Goal: Information Seeking & Learning: Check status

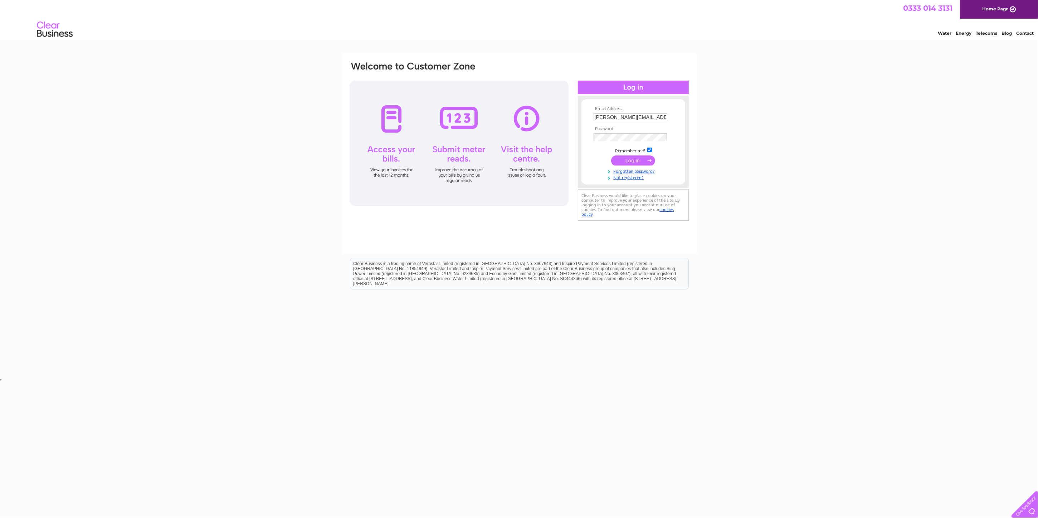
click at [630, 160] on input "submit" at bounding box center [633, 160] width 44 height 10
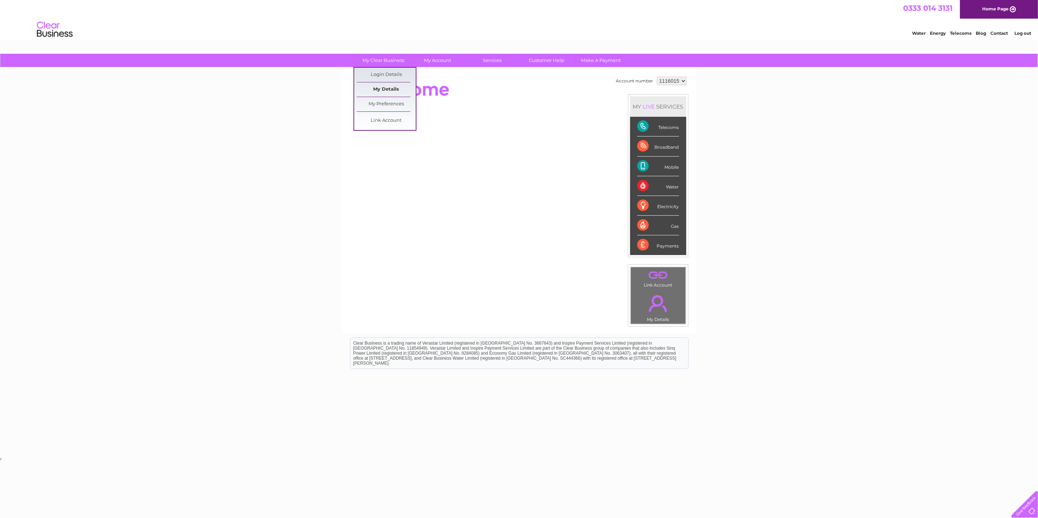
click at [382, 88] on link "My Details" at bounding box center [386, 89] width 59 height 14
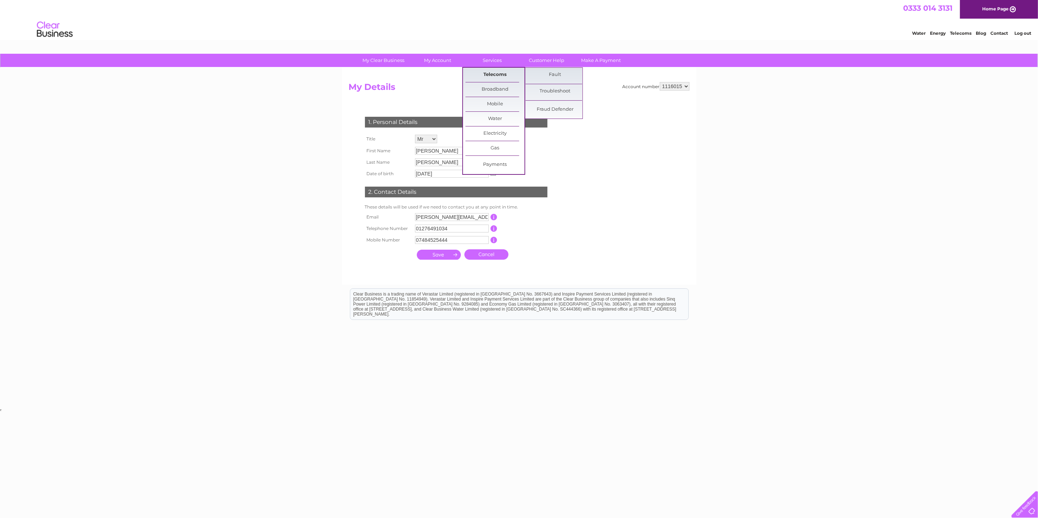
click at [496, 74] on link "Telecoms" at bounding box center [495, 75] width 59 height 14
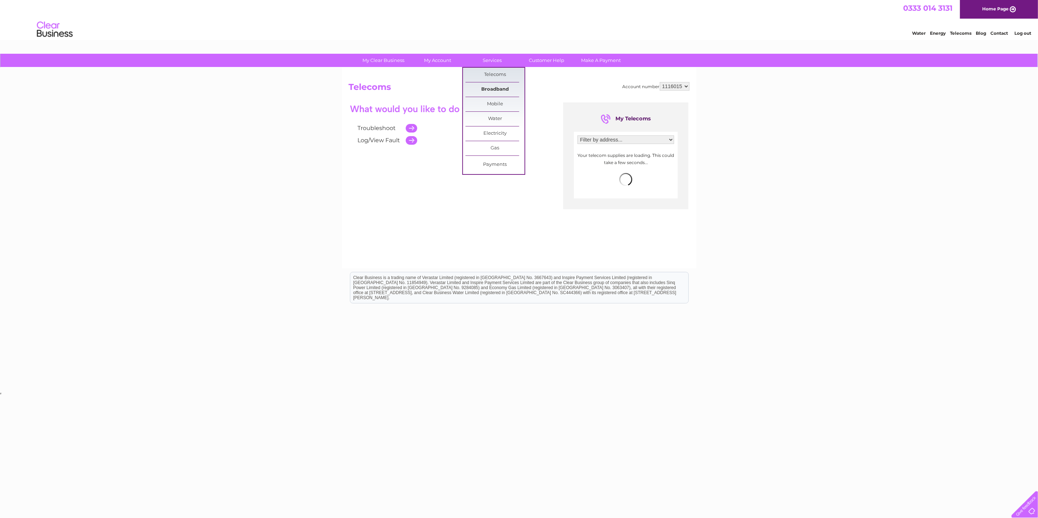
click at [494, 88] on link "Broadband" at bounding box center [495, 89] width 59 height 14
click at [578, 135] on select "Filter by address... 75 College Ride, Bagshot, Bagshot, Surrey, GU19 5EW" at bounding box center [626, 139] width 97 height 9
select select "2265995"
click option "75 College Ride, Bagshot, Bagshot, Surrey, GU19 5EW" at bounding box center [0, 0] width 0 height 0
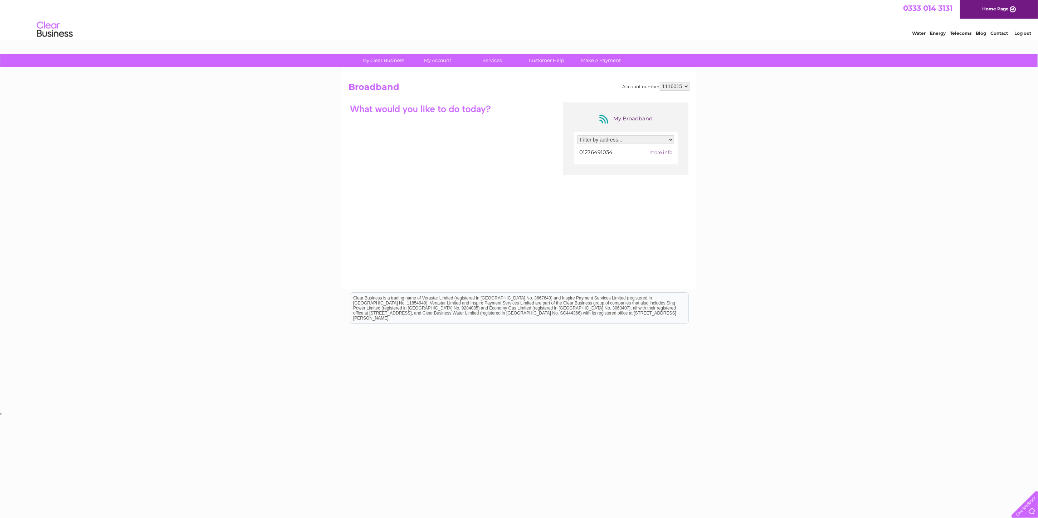
click at [664, 152] on span "more info" at bounding box center [661, 152] width 23 height 6
click at [658, 151] on span "more info" at bounding box center [661, 152] width 23 height 6
click at [503, 87] on link "Broadband" at bounding box center [495, 89] width 59 height 14
click at [578, 135] on select "Filter by address... 75 College Ride, Bagshot, Bagshot, Surrey, GU19 5EW" at bounding box center [626, 139] width 97 height 9
select select "2265995"
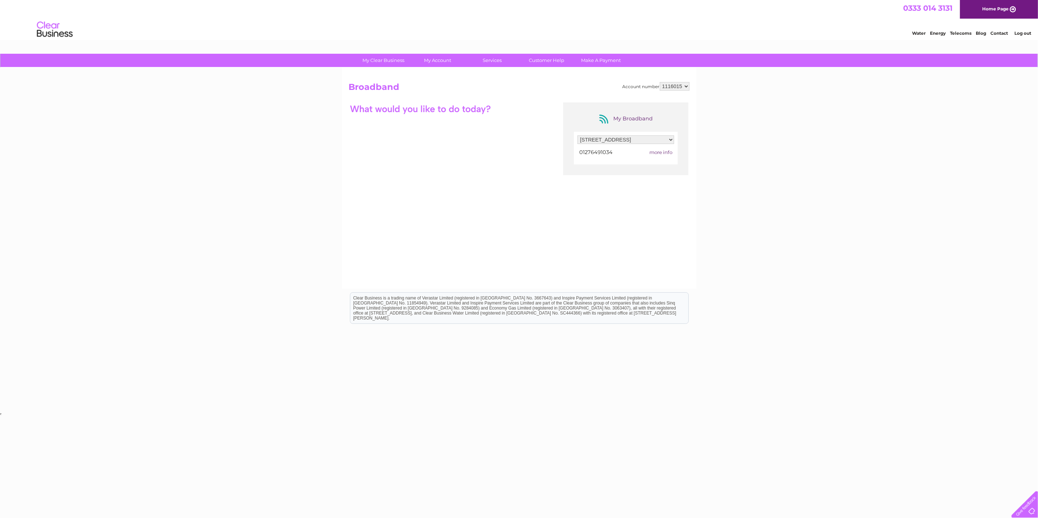
click option "75 College Ride, Bagshot, Bagshot, Surrey, GU19 5EW" at bounding box center [0, 0] width 0 height 0
click at [666, 151] on span "more info" at bounding box center [661, 152] width 23 height 6
click at [546, 60] on link "Customer Help" at bounding box center [546, 60] width 59 height 13
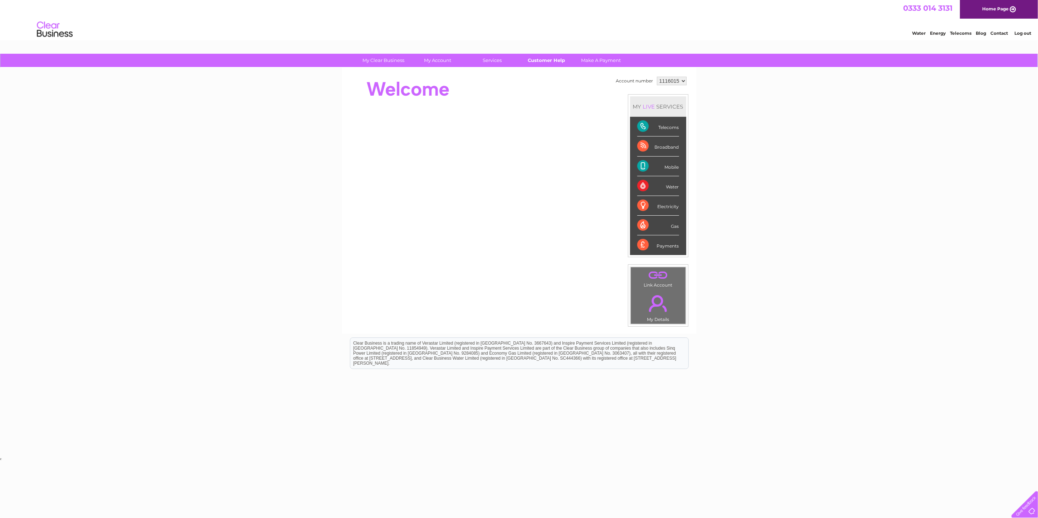
click at [539, 60] on link "Customer Help" at bounding box center [546, 60] width 59 height 13
drag, startPoint x: 885, startPoint y: 203, endPoint x: 910, endPoint y: 284, distance: 84.5
click at [889, 215] on div "My Clear Business Login Details My Details My Preferences Link Account My Accou…" at bounding box center [519, 255] width 1038 height 402
click at [1023, 511] on div at bounding box center [1023, 502] width 29 height 29
click at [657, 77] on select "1116015" at bounding box center [672, 81] width 30 height 9
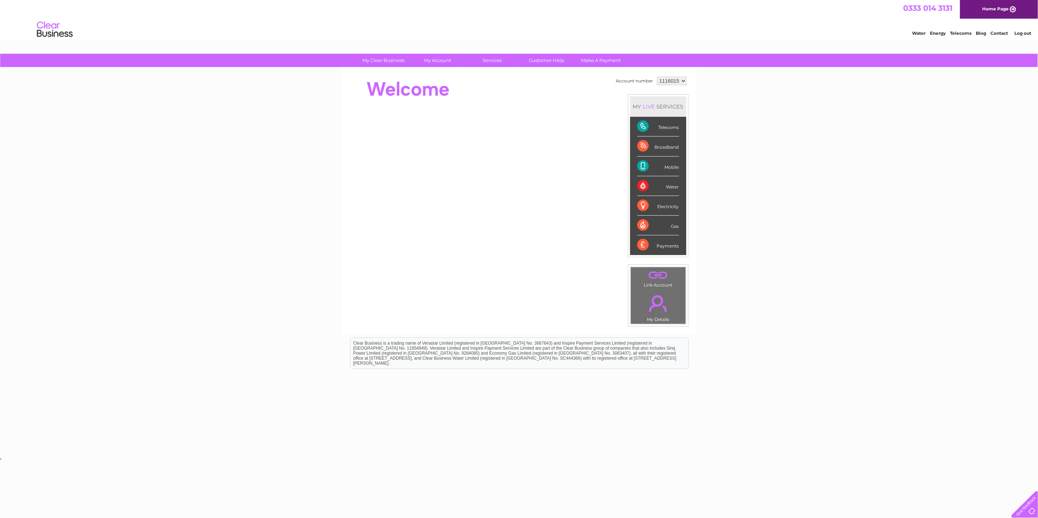
click at [657, 77] on select "1116015" at bounding box center [672, 81] width 30 height 9
click at [548, 59] on link "Customer Help" at bounding box center [546, 60] width 59 height 13
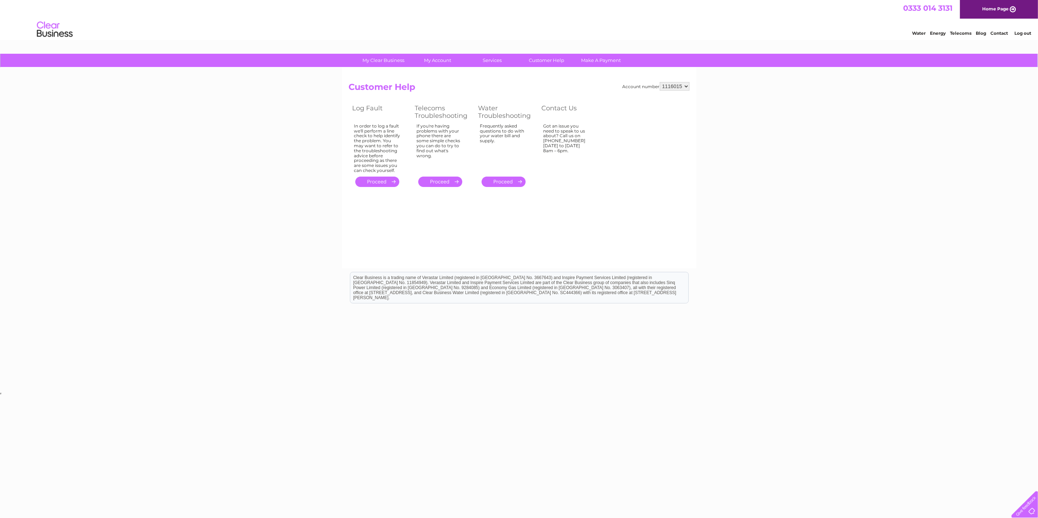
click at [437, 179] on link "." at bounding box center [440, 181] width 44 height 10
click at [375, 181] on link "." at bounding box center [377, 181] width 44 height 10
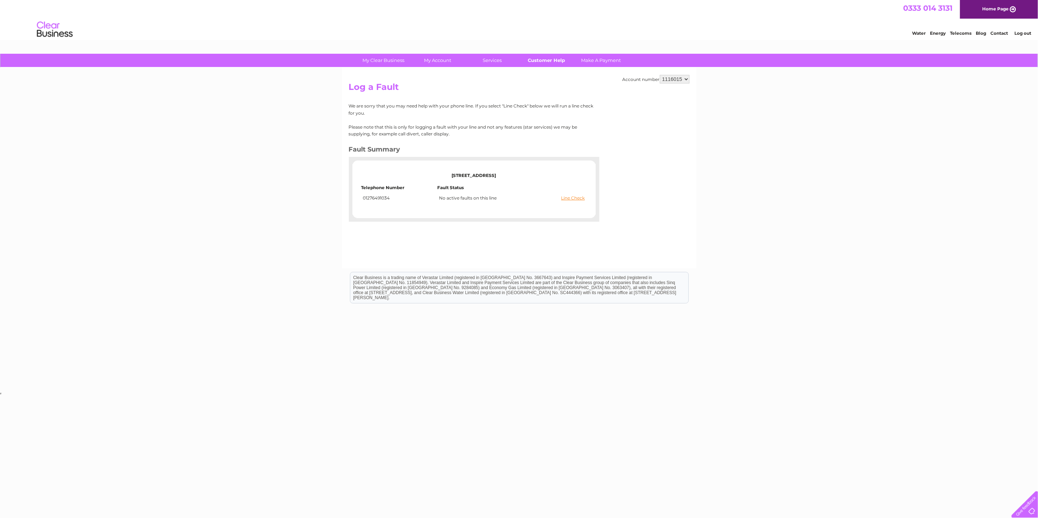
click at [534, 62] on link "Customer Help" at bounding box center [546, 60] width 59 height 13
